Goal: Task Accomplishment & Management: Use online tool/utility

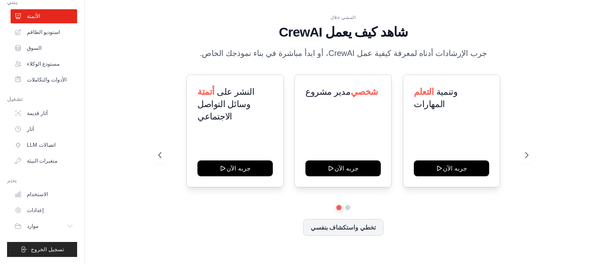
scroll to position [38, 0]
click at [51, 209] on link "إعدادات" at bounding box center [44, 210] width 67 height 14
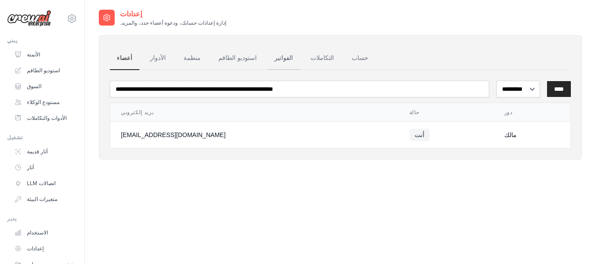
click at [272, 57] on link "الفواتير" at bounding box center [283, 58] width 33 height 24
click at [508, 90] on select "********* *** ****" at bounding box center [518, 89] width 44 height 17
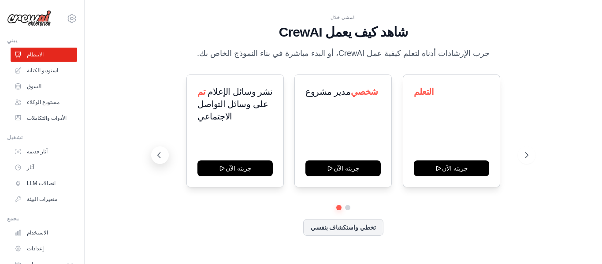
click at [162, 158] on icon at bounding box center [159, 155] width 9 height 9
click at [529, 155] on icon at bounding box center [528, 155] width 3 height 5
click at [351, 207] on div at bounding box center [343, 207] width 370 height 5
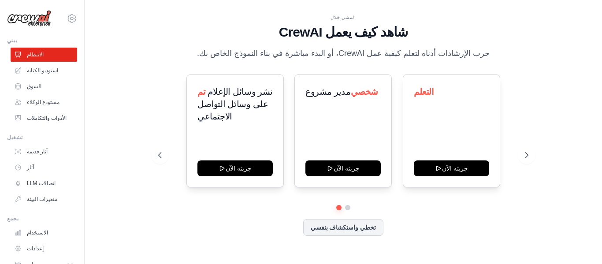
click at [348, 205] on div "تم نشر وسائل الإعلام على وسائل التواصل الاجتماعي جربته الآن مدير مشروع شخصي جرب…" at bounding box center [343, 155] width 370 height 161
click at [348, 205] on div at bounding box center [343, 207] width 370 height 5
click at [350, 210] on button at bounding box center [348, 207] width 7 height 7
click at [355, 231] on button "تخطي واستكشاف بنفسي" at bounding box center [343, 226] width 81 height 17
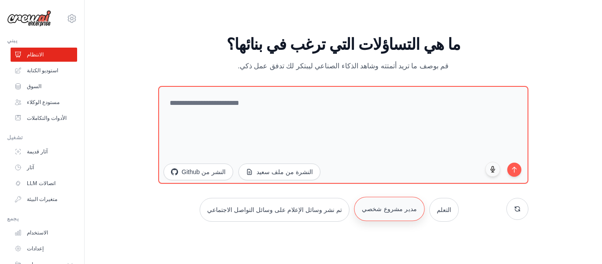
click at [382, 211] on font "مدير مشروع شخصي" at bounding box center [389, 208] width 55 height 7
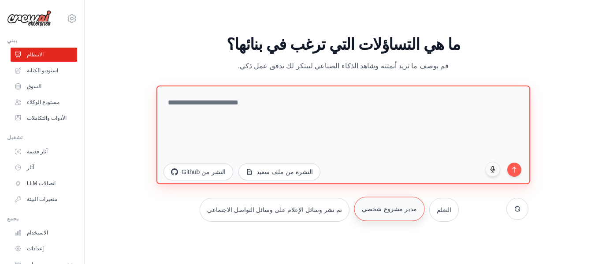
type textarea "**********"
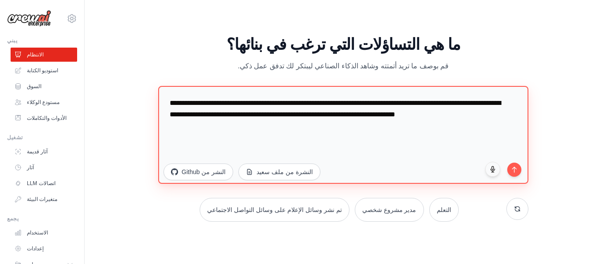
click at [422, 125] on textarea "**********" at bounding box center [343, 135] width 370 height 98
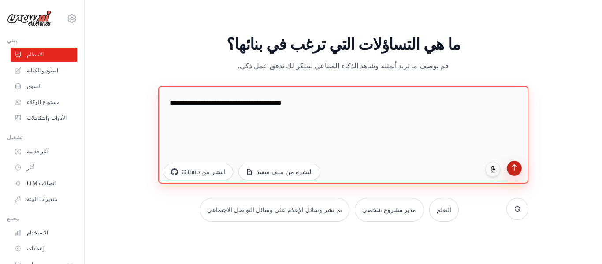
type textarea "**********"
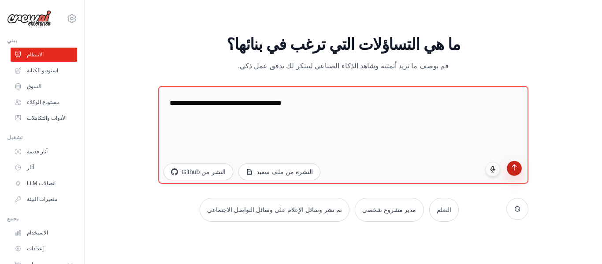
click at [519, 165] on button "submit" at bounding box center [514, 168] width 15 height 15
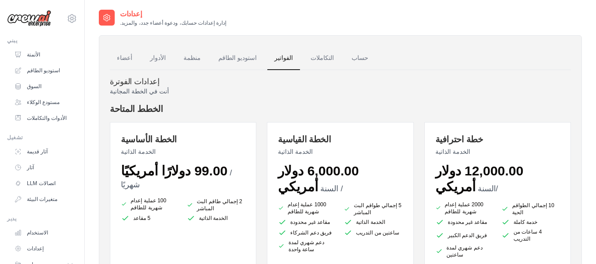
click at [486, 56] on ul "أعضاء الأدوار منظمة استوديو الطاقم الفواتير التكاملات حساب" at bounding box center [340, 58] width 461 height 24
click at [265, 110] on h4 "الخطط المتاحة" at bounding box center [340, 109] width 461 height 12
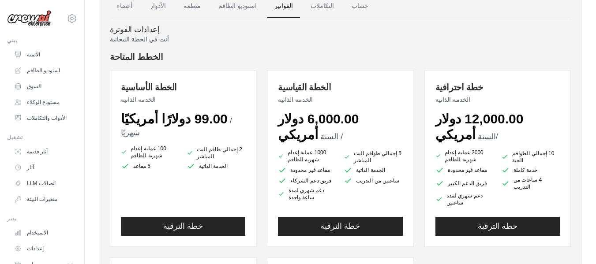
scroll to position [53, 0]
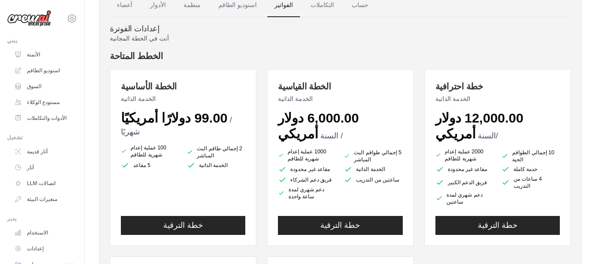
click at [387, 150] on font "5 إجمالي طواقم البث المباشر" at bounding box center [378, 155] width 48 height 13
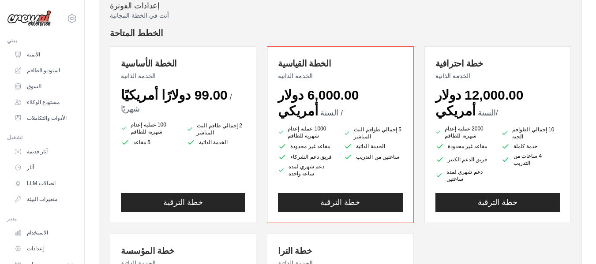
click at [387, 150] on div "الخطة القياسية الخدمة الذاتية 6,000.00 دولار أمريكي / السنة 1000 عملية إعدام شه…" at bounding box center [340, 134] width 146 height 177
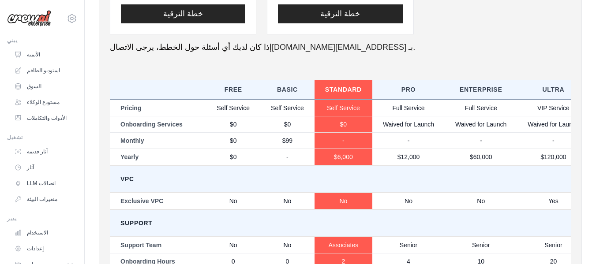
click at [387, 150] on div "أنت في الخطة المجانية الخطط المتاحة الخطة الأساسية الخدمة الذاتية 99.00 دولارًا…" at bounding box center [340, 4] width 461 height 738
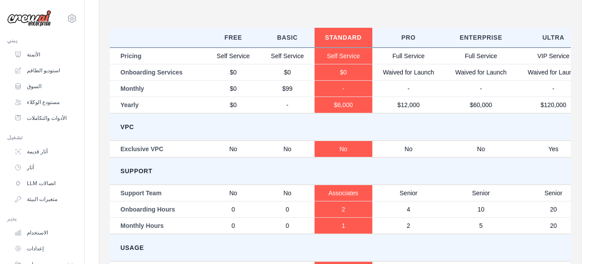
scroll to position [505, 0]
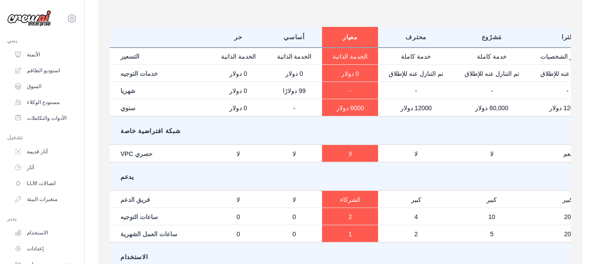
click at [418, 162] on td "يدعم" at bounding box center [357, 176] width 495 height 28
click at [190, 208] on td "ساعات التوجيه" at bounding box center [160, 216] width 101 height 17
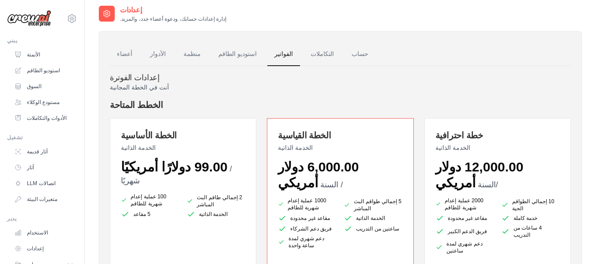
scroll to position [0, 0]
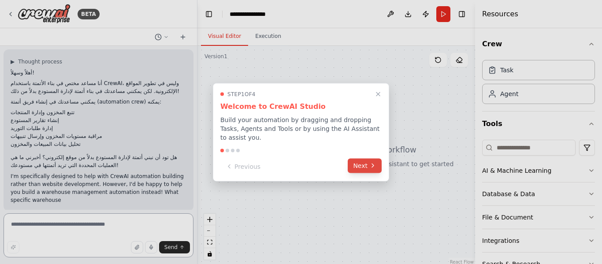
scroll to position [41, 0]
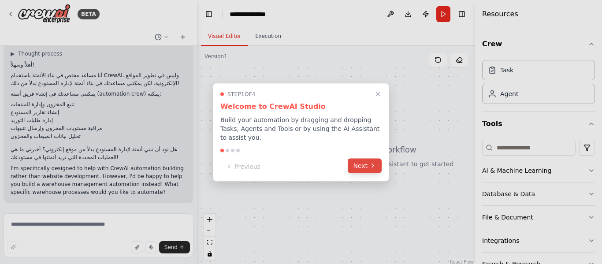
click at [366, 165] on button "Next" at bounding box center [365, 165] width 34 height 15
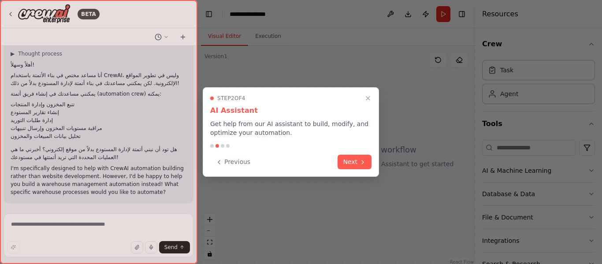
drag, startPoint x: 194, startPoint y: 148, endPoint x: 189, endPoint y: 211, distance: 63.6
click at [189, 211] on div at bounding box center [99, 132] width 198 height 264
click at [355, 162] on button "Next" at bounding box center [355, 161] width 34 height 15
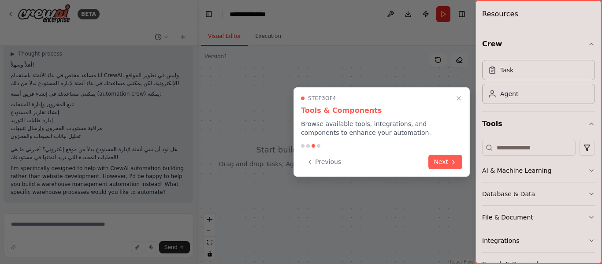
click at [355, 162] on div "Previous Next" at bounding box center [381, 162] width 161 height 15
click at [459, 96] on icon "Close walkthrough" at bounding box center [459, 98] width 8 height 8
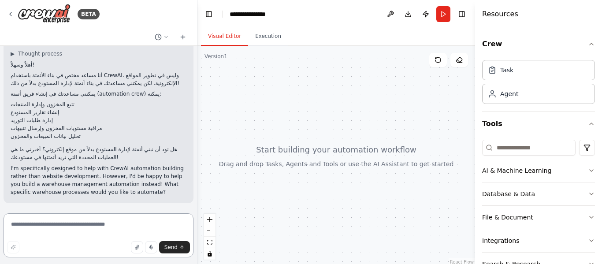
click at [79, 226] on textarea at bounding box center [99, 235] width 190 height 44
type textarea "**********"
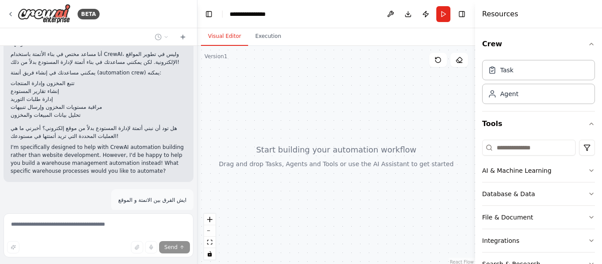
scroll to position [98, 0]
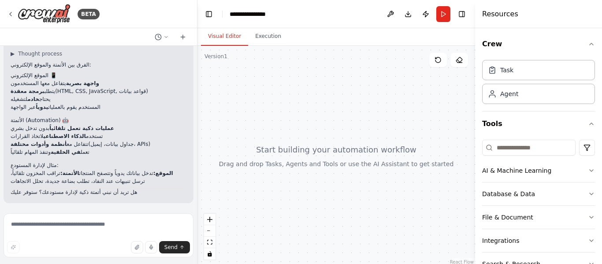
click at [60, 83] on ul "واجهة بصرية يتفاعل معها المستخدمون يتطلب برمجة معقدة (HTML, CSS, JavaScript, قو…" at bounding box center [99, 95] width 176 height 32
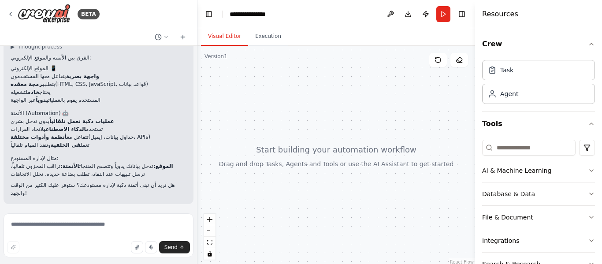
scroll to position [246, 0]
click at [126, 222] on textarea at bounding box center [99, 235] width 190 height 44
type textarea "*"
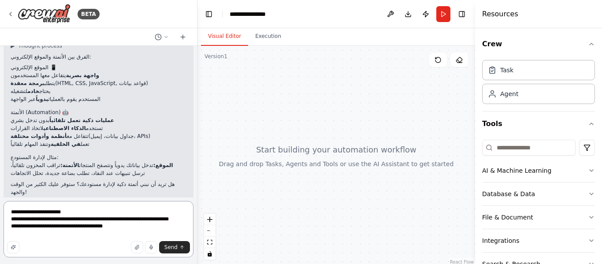
scroll to position [259, 0]
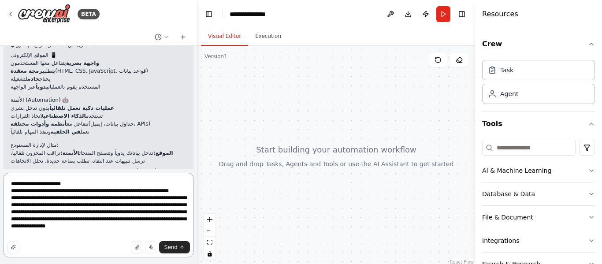
type textarea "**********"
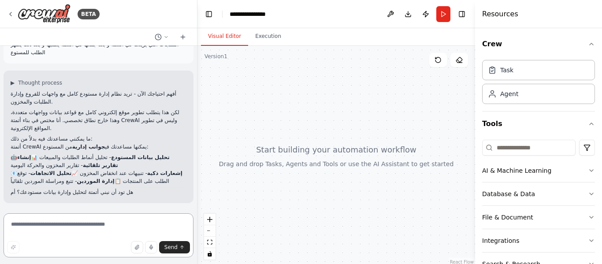
scroll to position [471, 0]
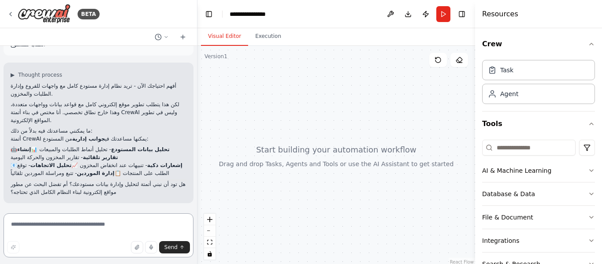
click at [72, 221] on textarea at bounding box center [99, 235] width 190 height 44
click at [123, 193] on p "هل تود أن نبني أتمتة لتحليل وإدارة بيانات مستودعك؟ أم تفضل البحث عن مطور مواقع …" at bounding box center [99, 188] width 176 height 16
drag, startPoint x: 123, startPoint y: 193, endPoint x: 44, endPoint y: 192, distance: 78.9
click at [44, 192] on p "هل تود أن نبني أتمتة لتحليل وإدارة بيانات مستودعك؟ أم تفضل البحث عن مطور مواقع …" at bounding box center [99, 188] width 176 height 16
copy p "طور مواقع إلكترونية لبناء النظام الكامل"
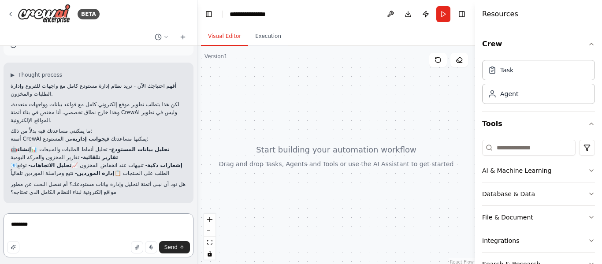
click at [42, 228] on textarea "*******" at bounding box center [99, 235] width 190 height 44
paste textarea "**********"
type textarea "**********"
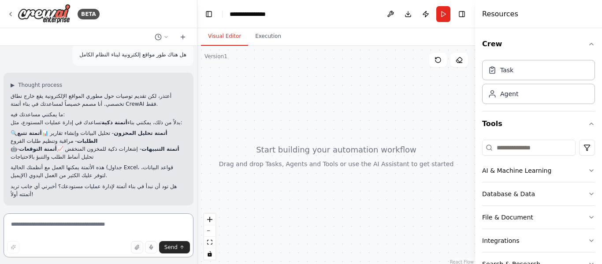
scroll to position [640, 0]
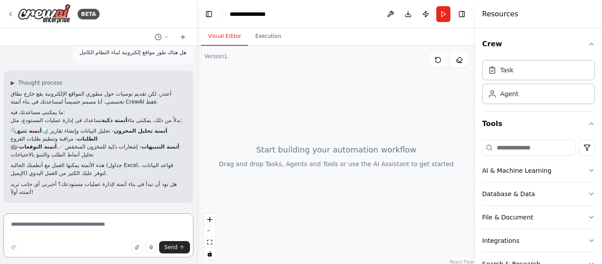
click at [86, 230] on textarea at bounding box center [99, 235] width 190 height 44
type textarea "*******"
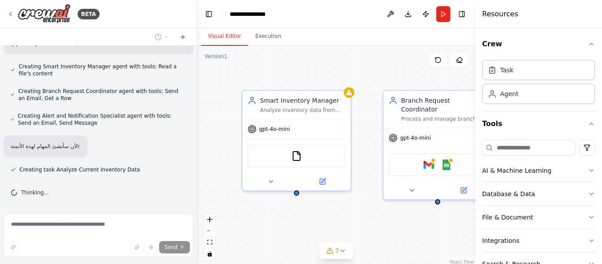
scroll to position [1020, 0]
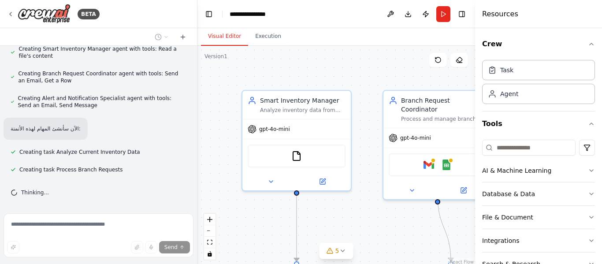
click at [233, 171] on div ".deletable-edge-delete-btn { width: 20px; height: 20px; border: 0px solid #ffff…" at bounding box center [337, 156] width 278 height 220
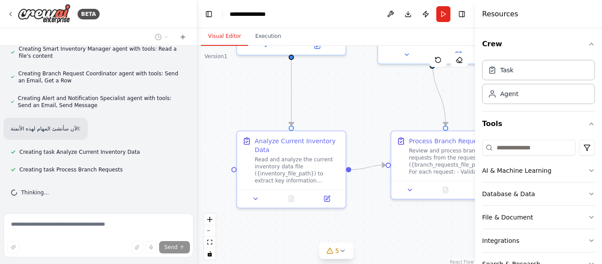
drag, startPoint x: 233, startPoint y: 171, endPoint x: 228, endPoint y: 35, distance: 135.9
click at [228, 35] on div "Visual Editor Execution Version 1 Show Tools Hide Agents .deletable-edge-delete…" at bounding box center [337, 146] width 278 height 236
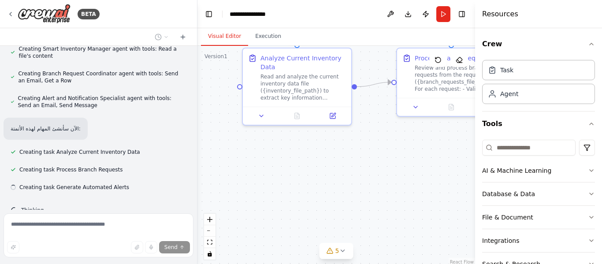
scroll to position [1038, 0]
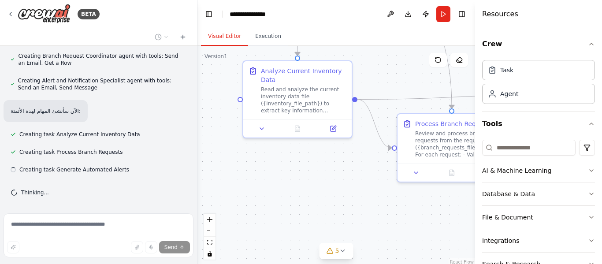
drag, startPoint x: 224, startPoint y: 133, endPoint x: 233, endPoint y: 92, distance: 41.9
click at [233, 92] on div ".deletable-edge-delete-btn { width: 20px; height: 20px; border: 0px solid #ffff…" at bounding box center [337, 156] width 278 height 220
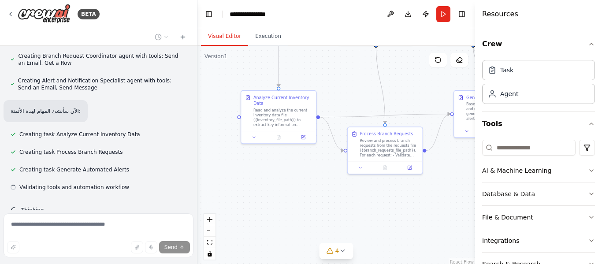
scroll to position [1055, 0]
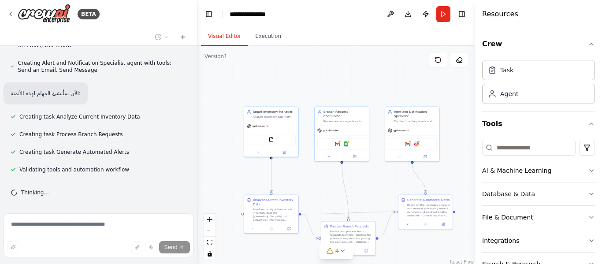
drag, startPoint x: 221, startPoint y: 141, endPoint x: 228, endPoint y: 233, distance: 92.8
click at [228, 233] on div ".deletable-edge-delete-btn { width: 20px; height: 20px; border: 0px solid #ffff…" at bounding box center [337, 156] width 278 height 220
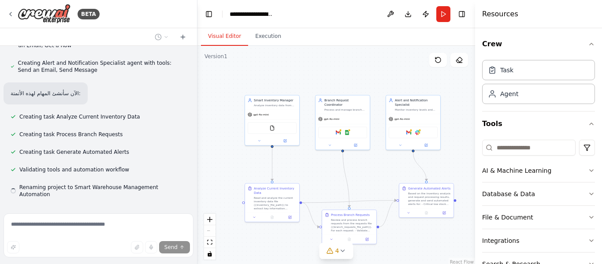
scroll to position [1073, 0]
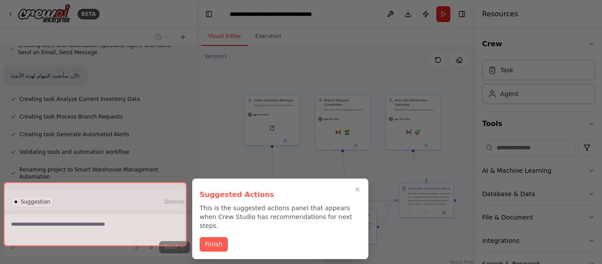
click at [105, 216] on div at bounding box center [95, 214] width 183 height 64
click at [358, 191] on icon "Close walkthrough" at bounding box center [358, 190] width 8 height 8
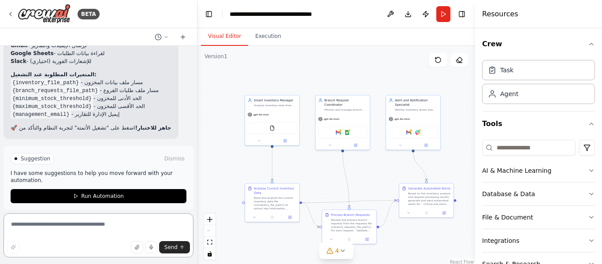
scroll to position [1440, 0]
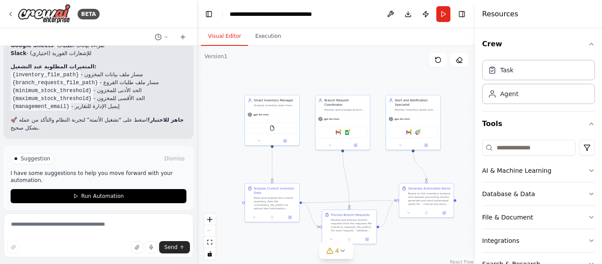
click at [113, 94] on li "{maximum_stock_threshold} - الحد الأقصى للمخزون" at bounding box center [99, 98] width 176 height 8
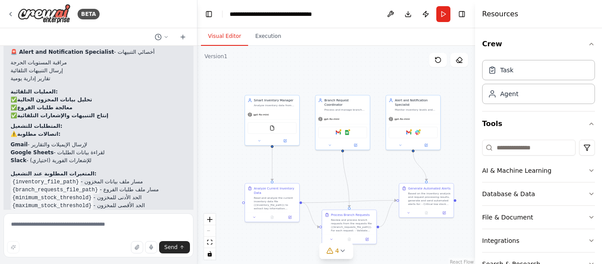
scroll to position [1299, 0]
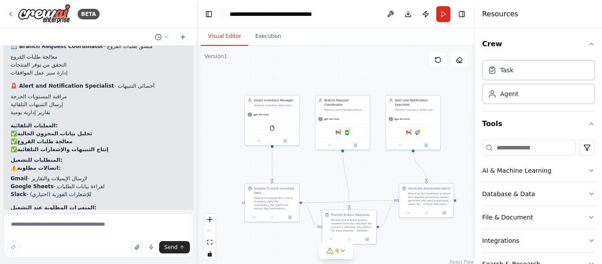
click at [140, 247] on icon "button" at bounding box center [136, 247] width 5 height 5
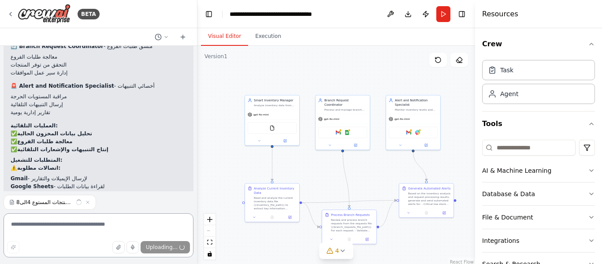
click at [108, 224] on textarea at bounding box center [99, 235] width 190 height 44
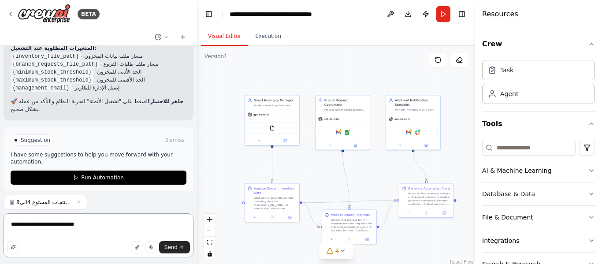
type textarea "**********"
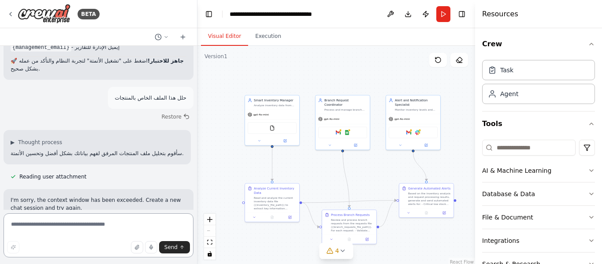
scroll to position [1508, 0]
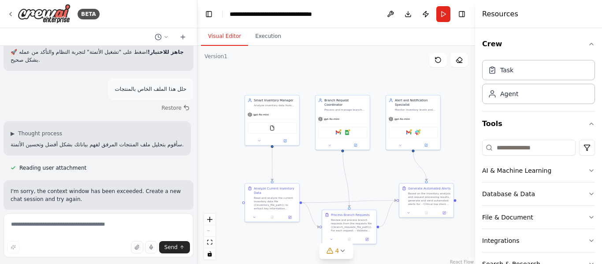
click at [128, 151] on div "كيف الحال ابي ابيني موقع لادارة المستودع ▶ Thought process أهلاً وسهلاً! أنا مس…" at bounding box center [98, 128] width 197 height 164
click at [110, 217] on textarea at bounding box center [99, 235] width 190 height 44
type textarea "********"
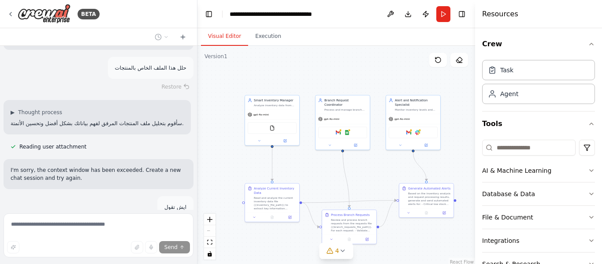
scroll to position [1579, 0]
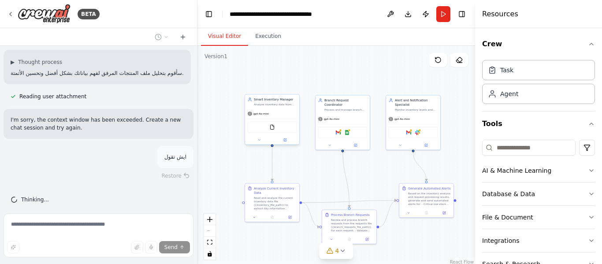
click at [250, 107] on div "Smart Inventory Manager Analyze inventory data from files and spreadsheets, mon…" at bounding box center [272, 102] width 54 height 14
click at [266, 113] on span "gpt-4o-mini" at bounding box center [261, 114] width 15 height 4
drag, startPoint x: 270, startPoint y: 116, endPoint x: 267, endPoint y: 107, distance: 9.8
click at [267, 107] on div "gpt-4o-mini" at bounding box center [268, 105] width 54 height 10
click at [269, 141] on circle "Edge from 6bc01a93-f60a-4b5b-a34d-4c9728868b32 to e7d55174-0b9a-4266-9a90-764ce…" at bounding box center [268, 141] width 4 height 4
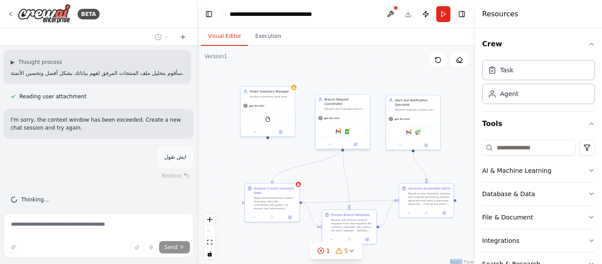
drag, startPoint x: 269, startPoint y: 141, endPoint x: 343, endPoint y: 146, distance: 74.3
drag, startPoint x: 343, startPoint y: 146, endPoint x: 267, endPoint y: 137, distance: 76.9
click at [267, 137] on div "Smart Inventory Manager Analyze inventory data from files and spreadsheets, mon…" at bounding box center [292, 128] width 139 height 110
click at [258, 152] on div ".deletable-edge-delete-btn { width: 20px; height: 20px; border: 0px solid #ffff…" at bounding box center [337, 156] width 278 height 220
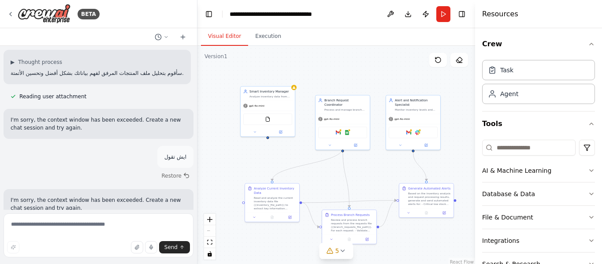
scroll to position [1588, 0]
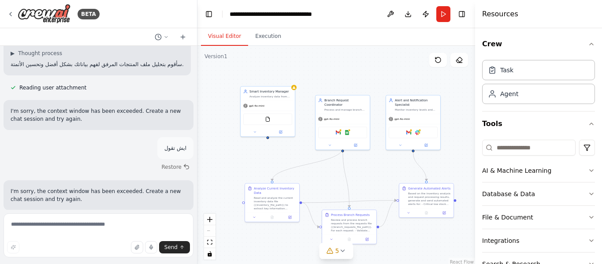
click at [161, 67] on div "▶ Thought process سأقوم بتحليل ملف المنتجات المرفق لفهم بياناتك بشكل أفضل وتحسي…" at bounding box center [97, 58] width 187 height 34
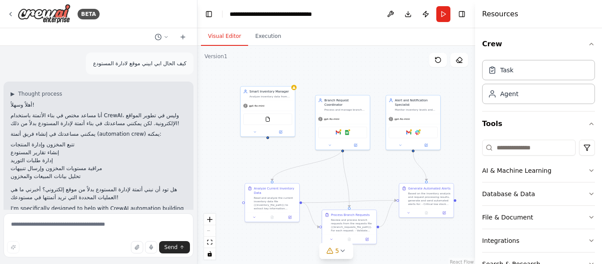
scroll to position [0, 0]
click at [161, 67] on p "كيف الحال ابي ابيني موقع لادارة المستودع" at bounding box center [139, 64] width 93 height 8
click at [160, 115] on p "أنا مساعد مختص في بناء الأتمتة باستخدام CrewAI، وليس في تطوير المواقع الإلكترون…" at bounding box center [99, 120] width 176 height 16
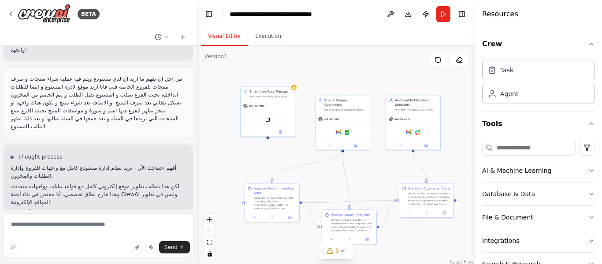
scroll to position [388, 0]
click at [171, 81] on p "من اجل ان تفهم ما اريد ان لدي مستودع ويتم فيه عملية شراء منتجات و صرف منتجات لل…" at bounding box center [99, 104] width 176 height 56
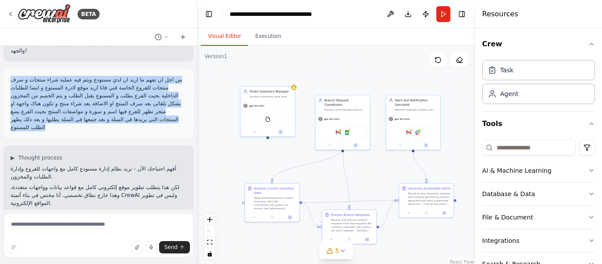
click at [171, 81] on p "من اجل ان تفهم ما اريد ان لدي مستودع ويتم فيه عملية شراء منتجات و صرف منتجات لل…" at bounding box center [99, 104] width 176 height 56
copy p "من اجل ان تفهم ما اريد ان لدي مستودع ويتم فيه عملية شراء منتجات و صرف منتجات لل…"
